Goal: Information Seeking & Learning: Learn about a topic

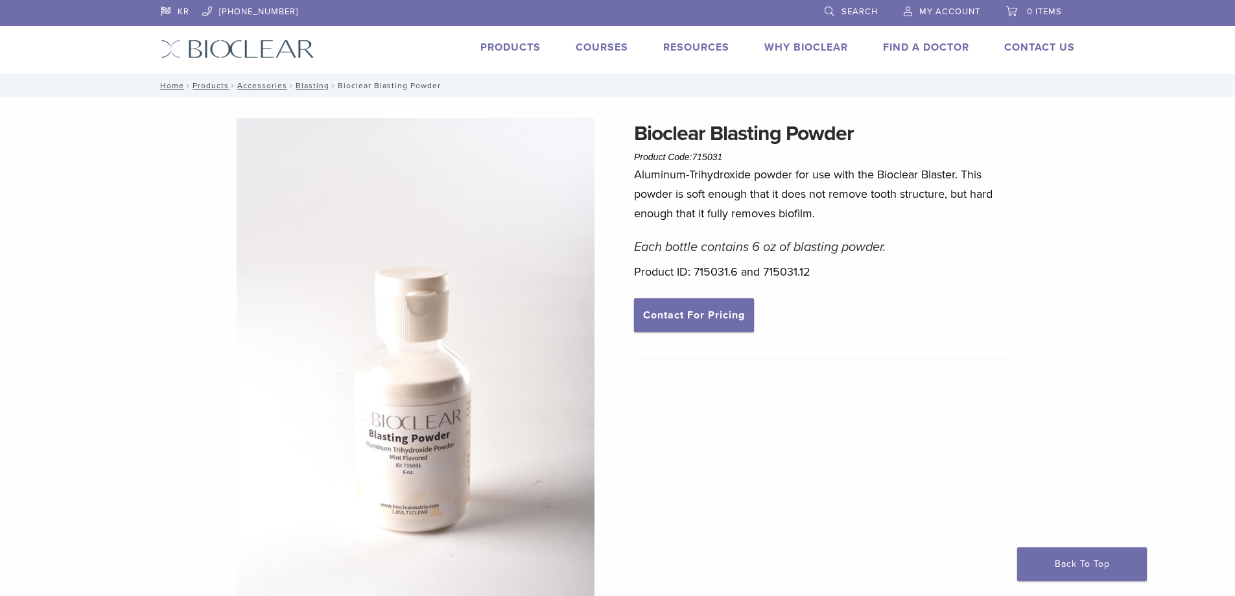
click at [794, 176] on p "Aluminum-Trihydroxide powder for use with the Bioclear Blaster. This powder is …" at bounding box center [824, 194] width 381 height 58
drag, startPoint x: 794, startPoint y: 176, endPoint x: 628, endPoint y: 176, distance: 165.3
click at [628, 176] on div "Bioclear Blasting Powder Product Code: 715031 $ 18.52 – $ 31.75 Price range: $1…" at bounding box center [618, 521] width 934 height 807
click at [1098, 214] on div "Bioclear Blasting Powder Product Code: 715031 $ 18.52 – $ 31.75 Price range: $1…" at bounding box center [617, 511] width 1235 height 828
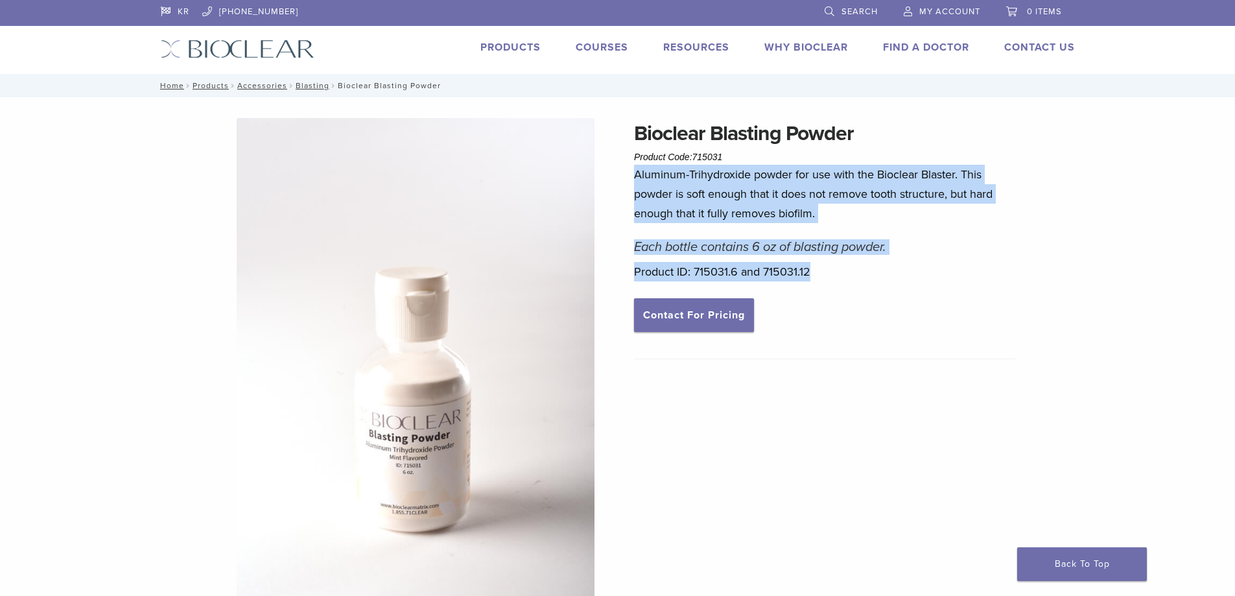
drag, startPoint x: 633, startPoint y: 176, endPoint x: 961, endPoint y: 262, distance: 339.2
click at [971, 271] on div "Bioclear Blasting Powder Product Code: 715031 $ 18.52 – $ 31.75 Price range: $1…" at bounding box center [618, 521] width 934 height 807
click at [1090, 223] on div "Bioclear Blasting Powder Product Code: 715031 $ 18.52 – $ 31.75 Price range: $1…" at bounding box center [617, 511] width 1235 height 828
